Goal: Navigation & Orientation: Find specific page/section

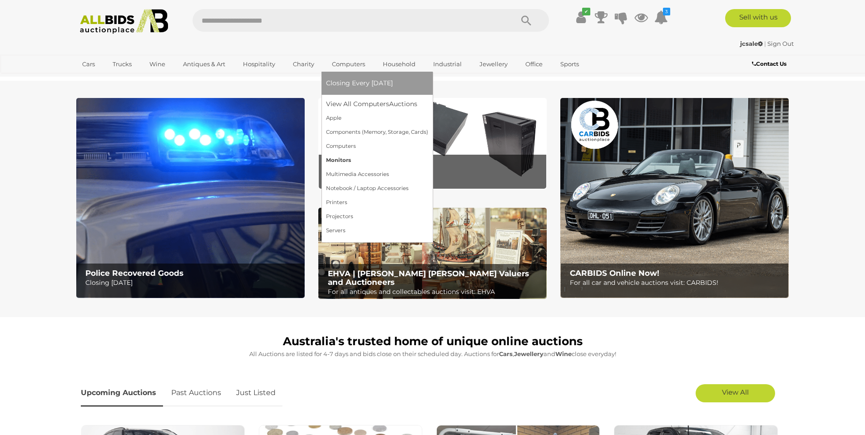
click at [333, 159] on link "Monitors" at bounding box center [377, 160] width 102 height 14
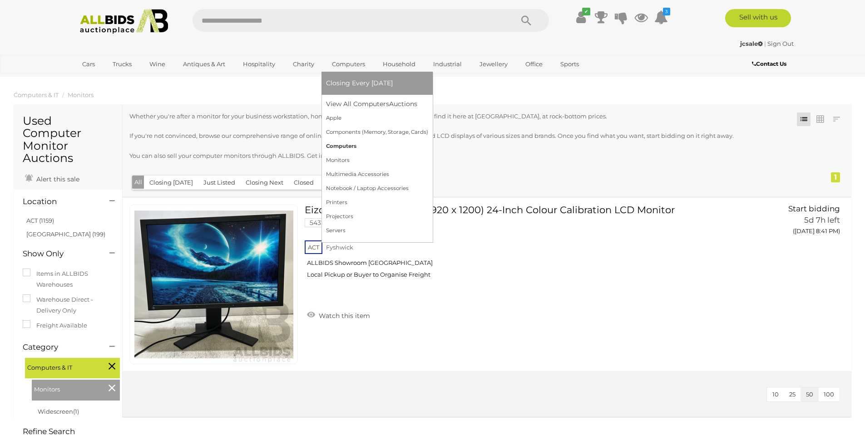
click at [347, 147] on link "Computers" at bounding box center [377, 146] width 102 height 14
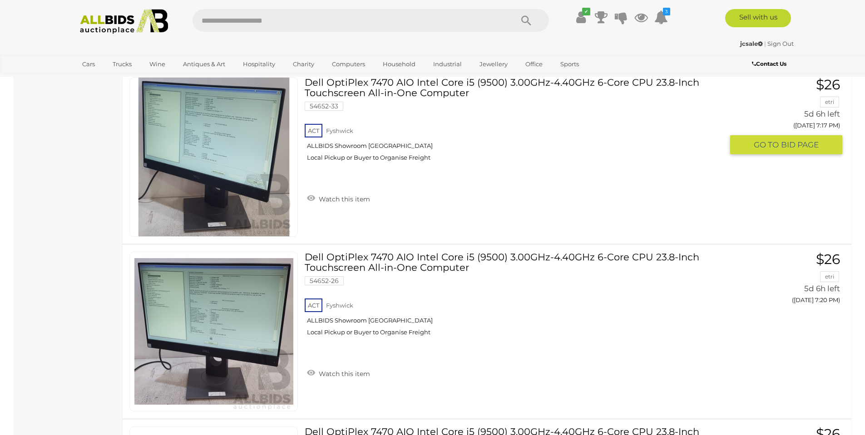
scroll to position [1317, 0]
